Goal: Task Accomplishment & Management: Complete application form

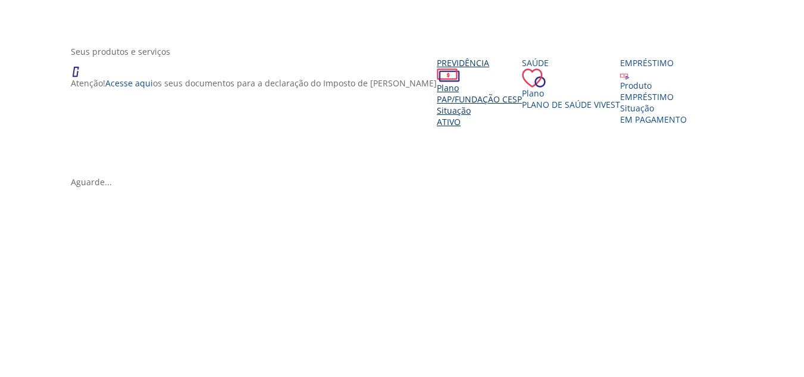
scroll to position [178, 0]
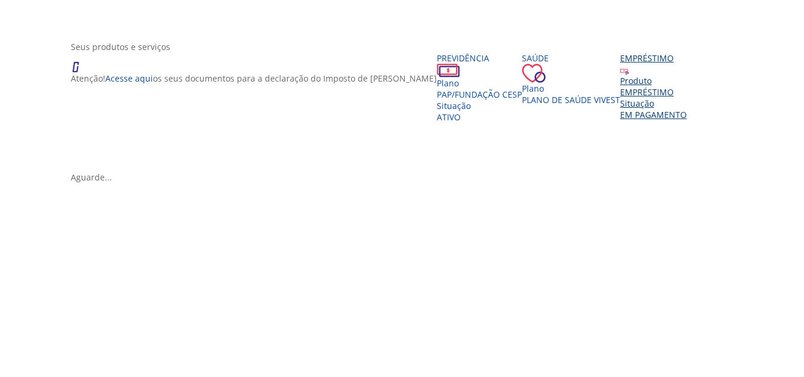
click at [620, 98] on div "EMPRÉSTIMO" at bounding box center [653, 91] width 67 height 11
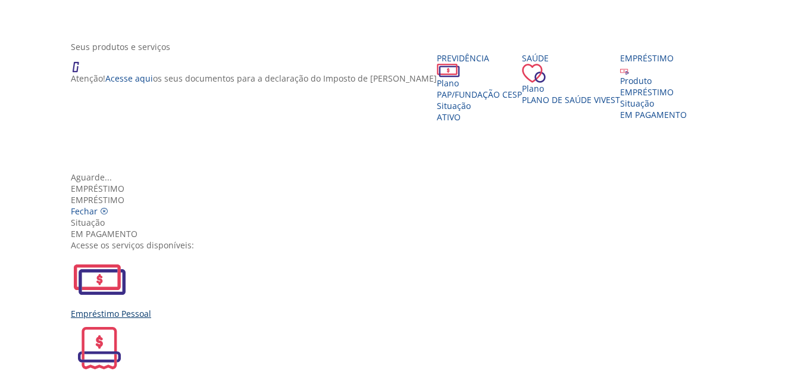
click at [128, 250] on img "Vivest" at bounding box center [99, 278] width 57 height 57
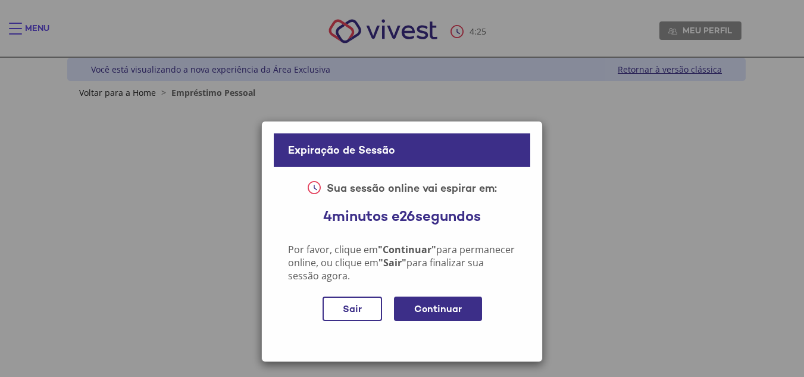
drag, startPoint x: 422, startPoint y: 300, endPoint x: 431, endPoint y: 301, distance: 8.9
click at [431, 301] on div "Continuar" at bounding box center [438, 308] width 88 height 24
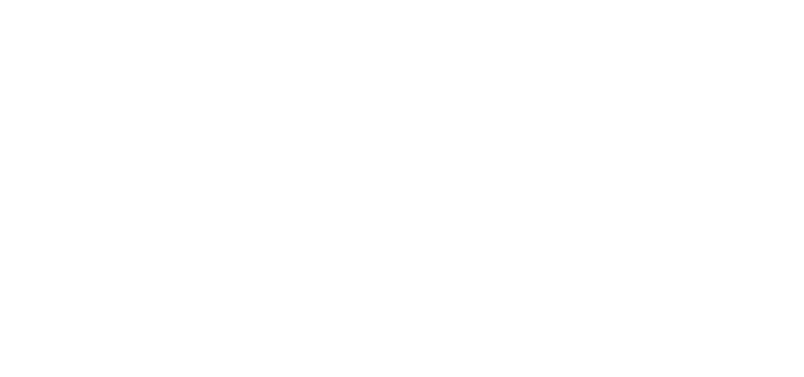
scroll to position [719, 0]
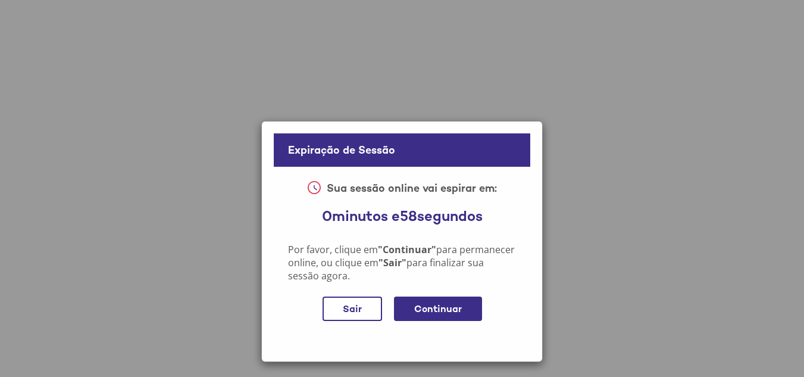
click at [424, 304] on div "Continuar" at bounding box center [438, 308] width 88 height 24
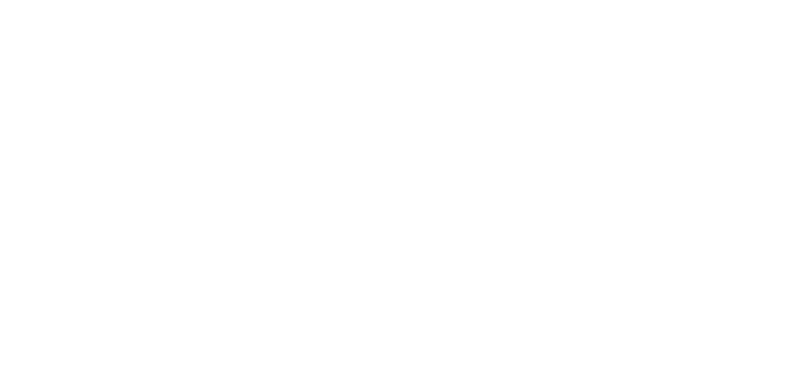
scroll to position [897, 0]
